Goal: Obtain resource: Obtain resource

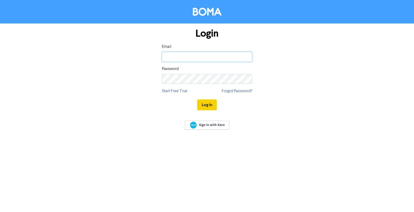
type input "[PERSON_NAME][EMAIL_ADDRESS][DOMAIN_NAME]"
click at [204, 104] on button "Log In" at bounding box center [207, 104] width 20 height 11
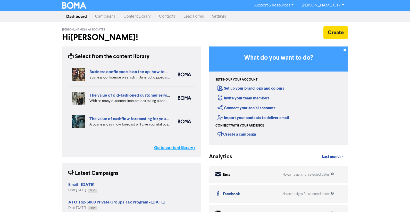
click at [172, 148] on link "Go to content library >" at bounding box center [174, 147] width 41 height 6
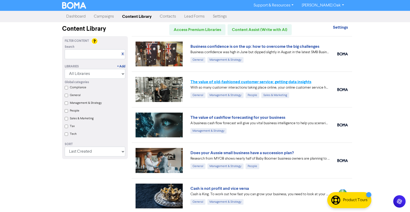
click at [200, 81] on link "The value of old-fashioned customer service: getting data insights" at bounding box center [250, 81] width 121 height 5
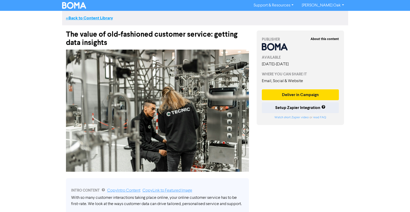
click at [81, 18] on link "<< Back to Content Library" at bounding box center [89, 17] width 47 height 5
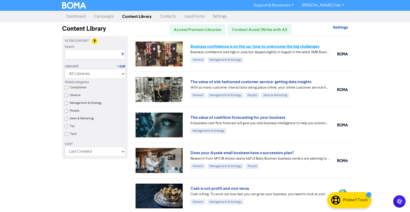
click at [231, 45] on link "Business confidence is on the up: how to overcome the big challenges" at bounding box center [254, 46] width 129 height 5
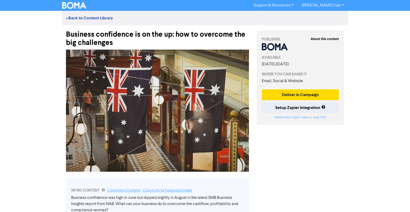
click at [124, 43] on div "Business confidence is on the up: how to overcome the big challenges" at bounding box center [157, 36] width 183 height 22
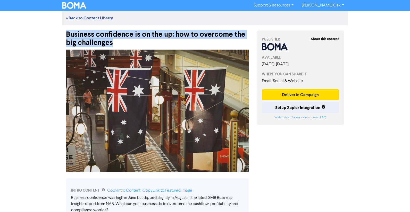
drag, startPoint x: 119, startPoint y: 44, endPoint x: 55, endPoint y: 35, distance: 64.6
click at [55, 35] on div "Support & Resources Video Tutorials FAQ & Guides Marketing Education [PERSON_NA…" at bounding box center [205, 106] width 410 height 212
copy div "Business confidence is on the up: how to overcome the big challenges"
click at [156, 112] on img at bounding box center [157, 110] width 183 height 122
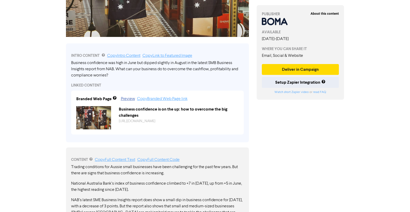
scroll to position [155, 0]
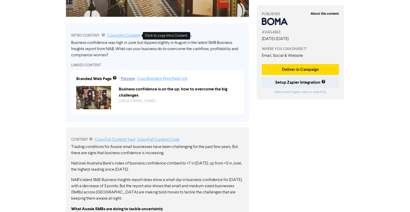
click at [113, 35] on link "Copy Intro Content" at bounding box center [123, 35] width 33 height 4
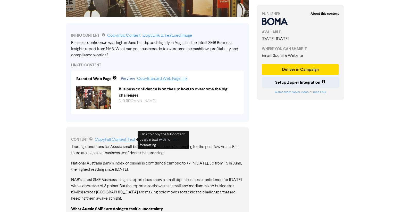
click at [108, 140] on link "Copy Full Content Text" at bounding box center [115, 139] width 40 height 4
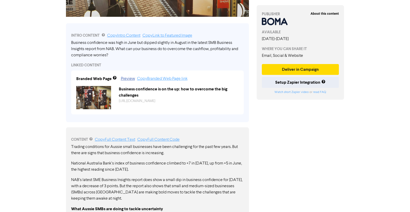
click at [160, 179] on p "NAB’s latest SME Business Insights report does show a small dip in business con…" at bounding box center [157, 189] width 173 height 25
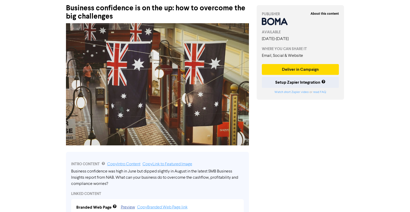
scroll to position [0, 0]
